Goal: Download file/media

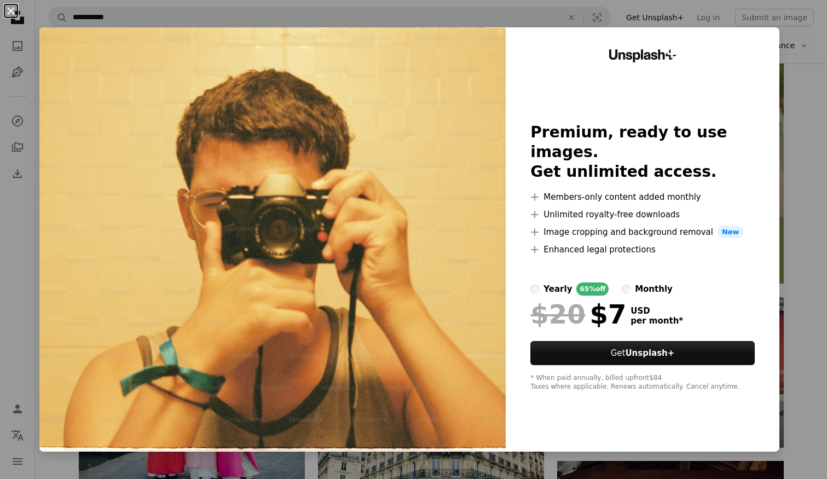
click at [12, 11] on button "An X shape" at bounding box center [10, 10] width 13 height 13
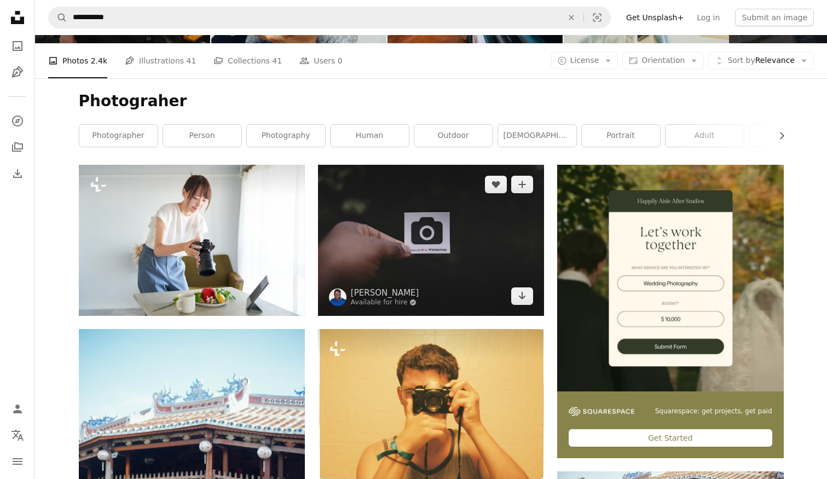
scroll to position [123, 0]
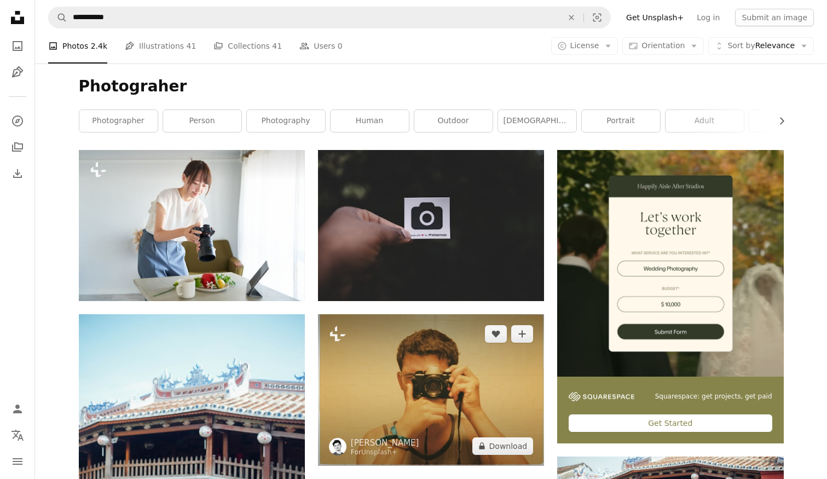
click at [407, 406] on img at bounding box center [431, 390] width 226 height 152
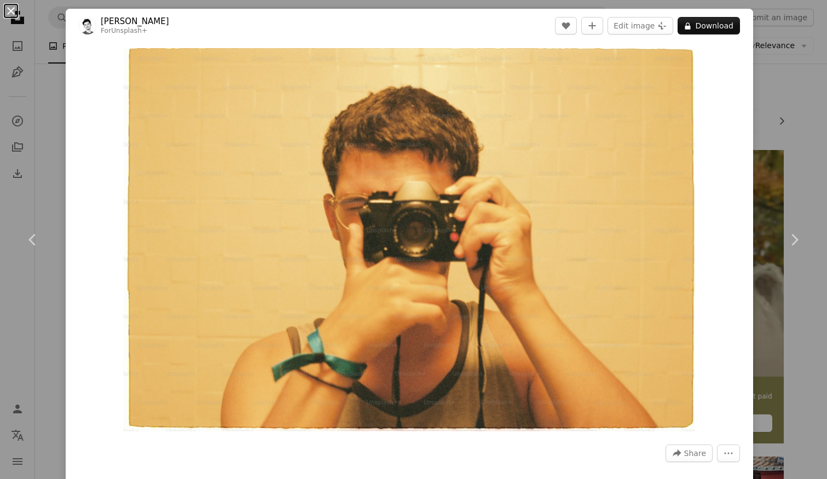
click at [14, 5] on button "An X shape" at bounding box center [10, 10] width 13 height 13
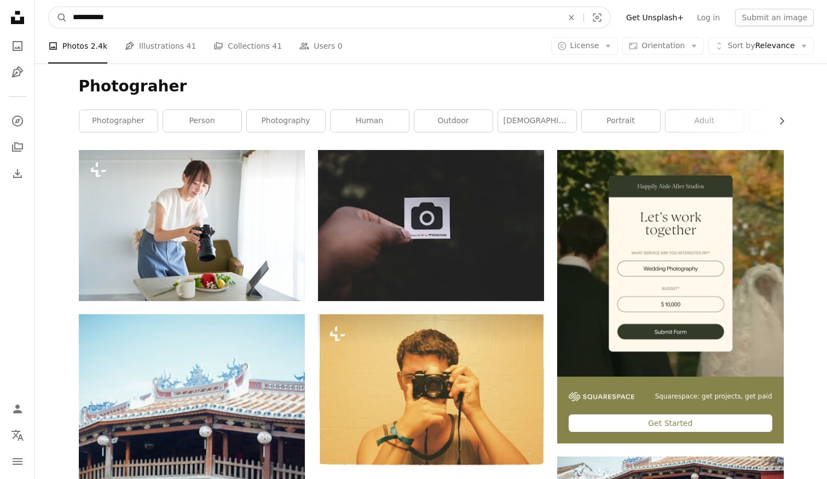
click at [138, 20] on input "**********" at bounding box center [313, 17] width 492 height 21
click at [49, 7] on button "A magnifying glass" at bounding box center [58, 17] width 19 height 21
